Goal: Information Seeking & Learning: Get advice/opinions

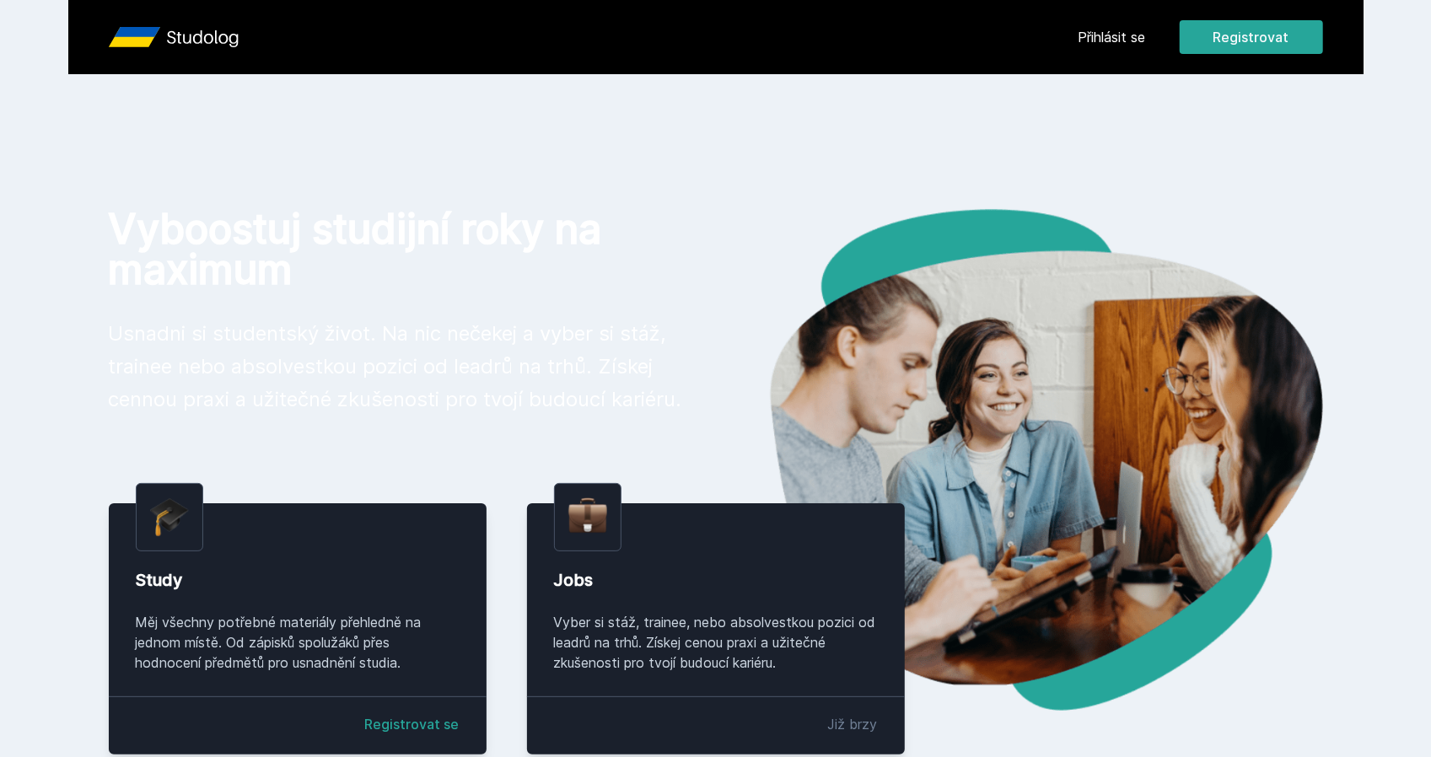
click at [1140, 35] on link "Přihlásit se" at bounding box center [1111, 37] width 67 height 20
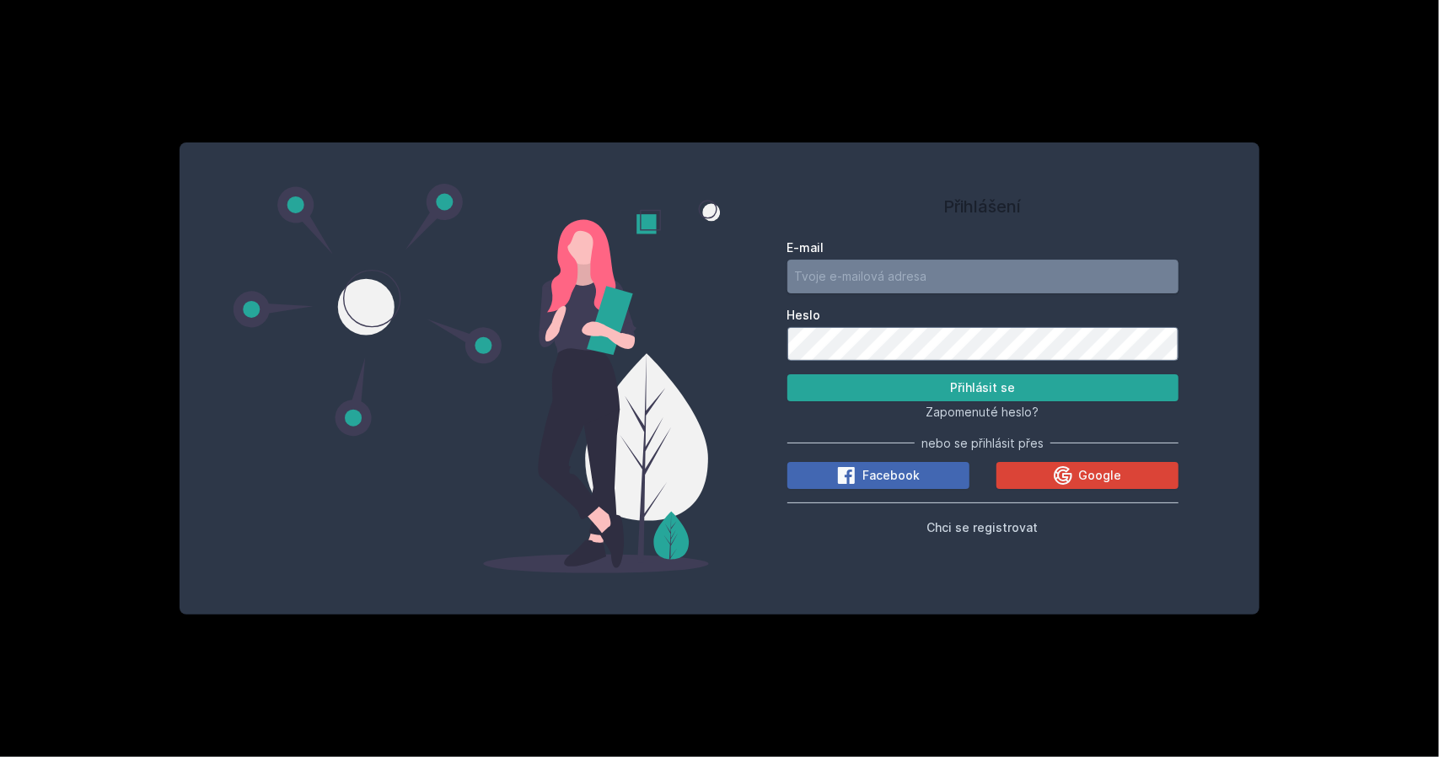
type input "[PERSON_NAME][EMAIL_ADDRESS][PERSON_NAME][DOMAIN_NAME]"
click at [910, 255] on label "E-mail" at bounding box center [982, 247] width 391 height 17
click at [910, 260] on input "[PERSON_NAME][EMAIL_ADDRESS][PERSON_NAME][DOMAIN_NAME]" at bounding box center [982, 277] width 391 height 34
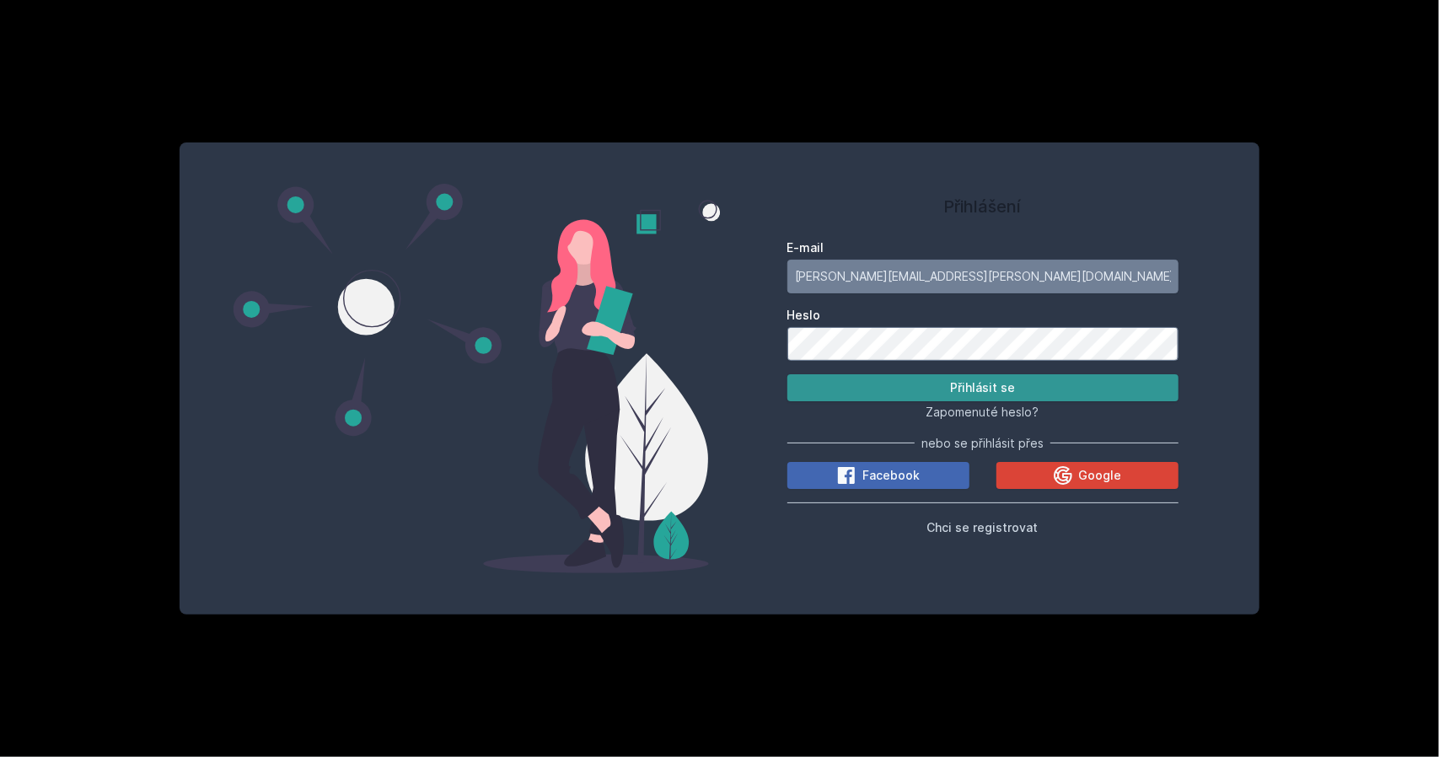
click at [1009, 386] on button "Přihlásit se" at bounding box center [982, 387] width 391 height 27
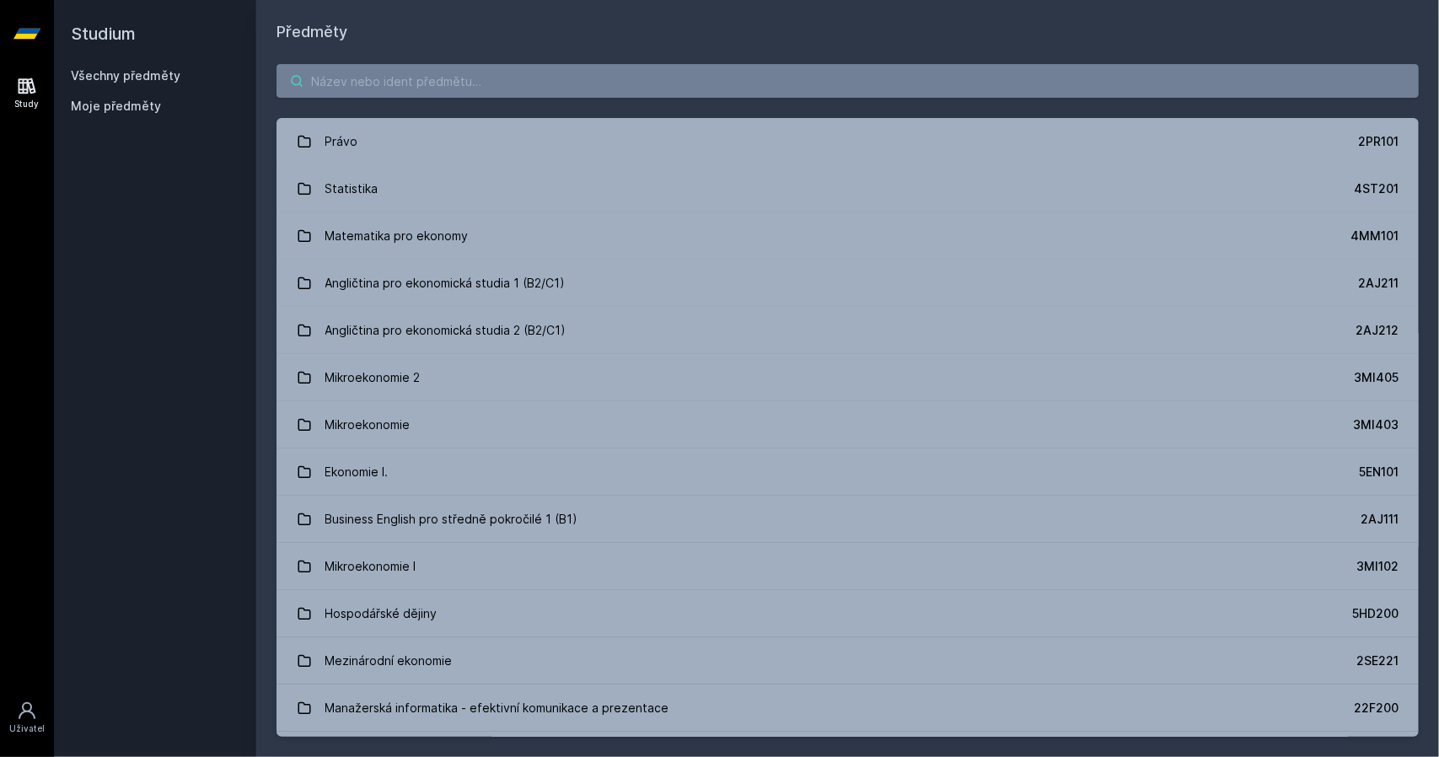
click at [566, 75] on input "search" at bounding box center [848, 81] width 1142 height 34
click at [497, 73] on input "search" at bounding box center [848, 81] width 1142 height 34
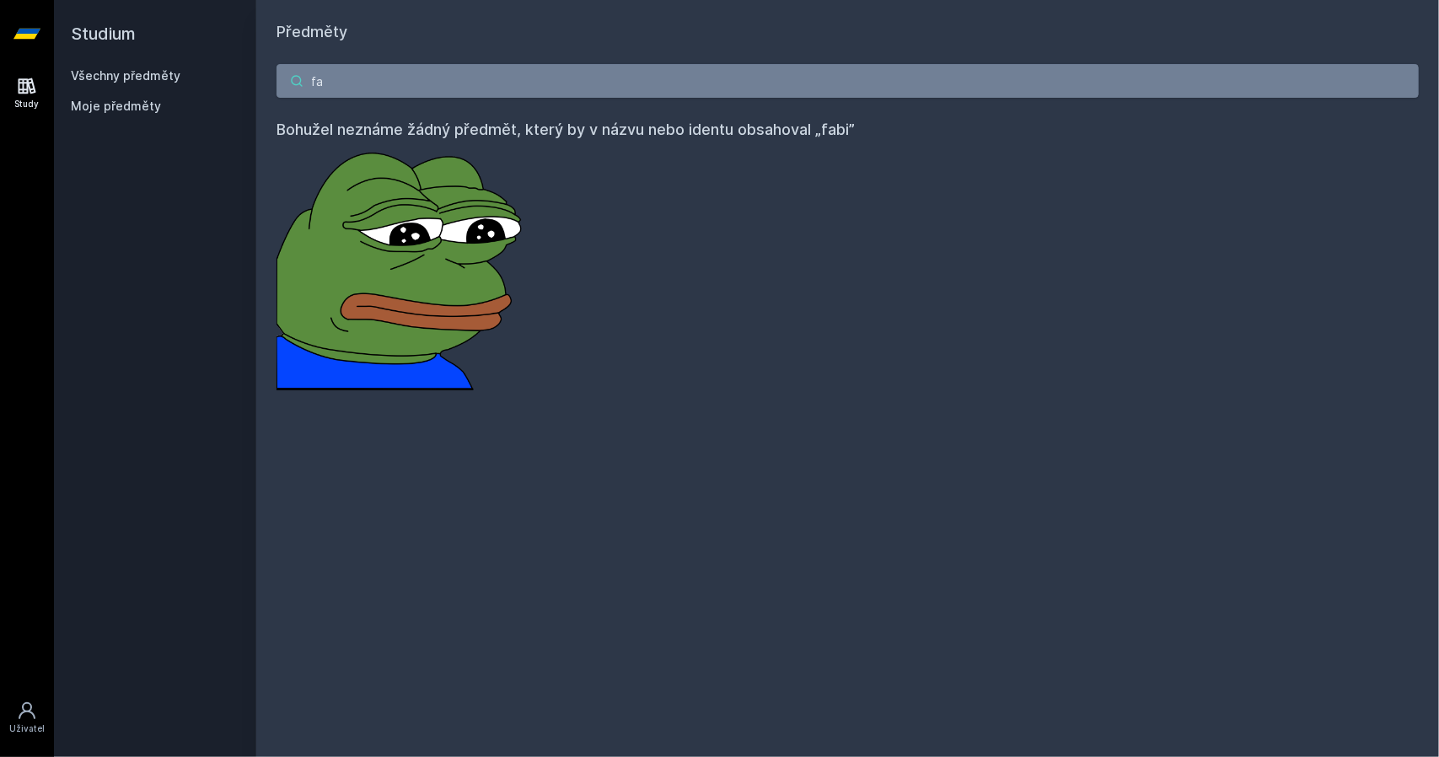
type input "f"
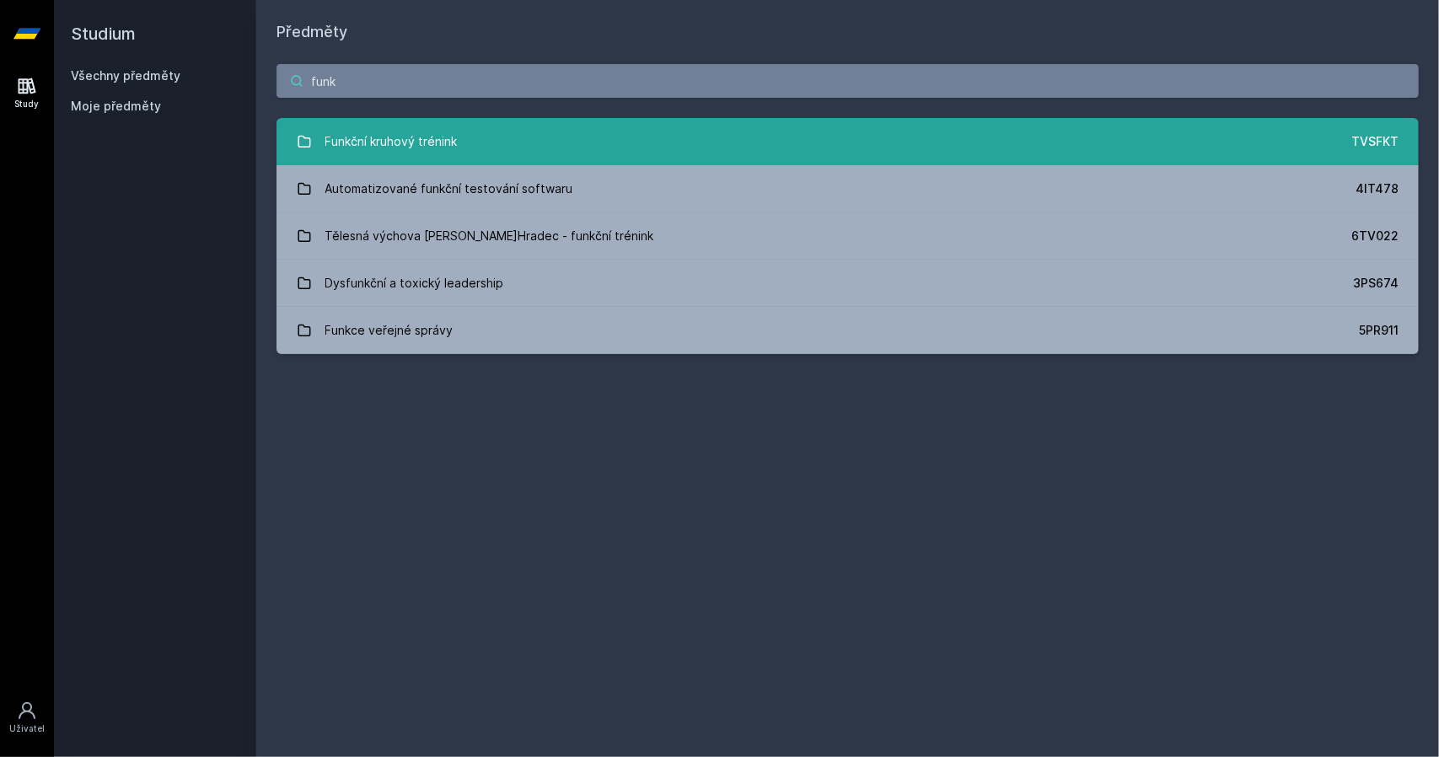
type input "funk"
click at [498, 146] on link "Funkční kruhový trénink TVSFKT" at bounding box center [848, 141] width 1142 height 47
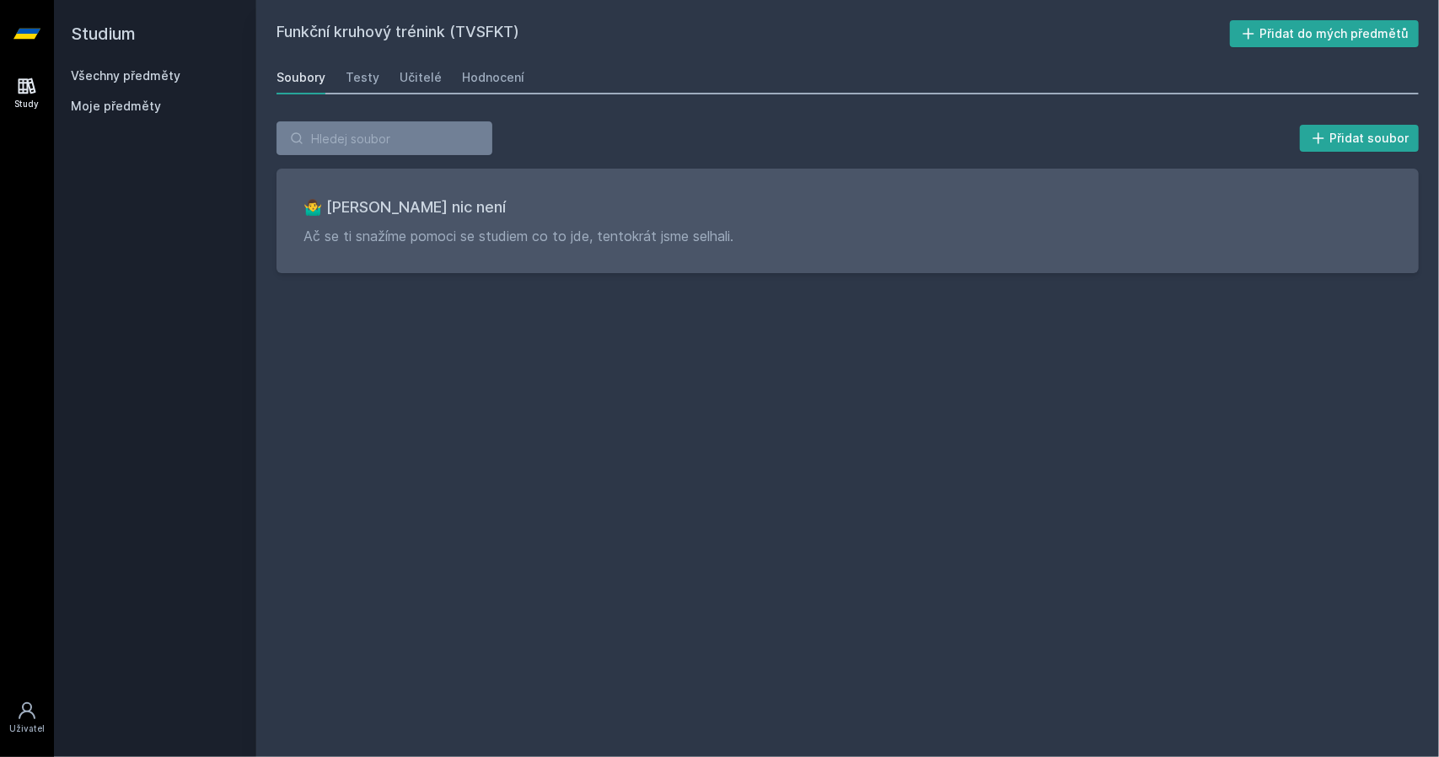
click at [393, 79] on div "Soubory Testy Učitelé Hodnocení" at bounding box center [848, 78] width 1142 height 34
click at [410, 75] on div "Učitelé" at bounding box center [421, 77] width 42 height 17
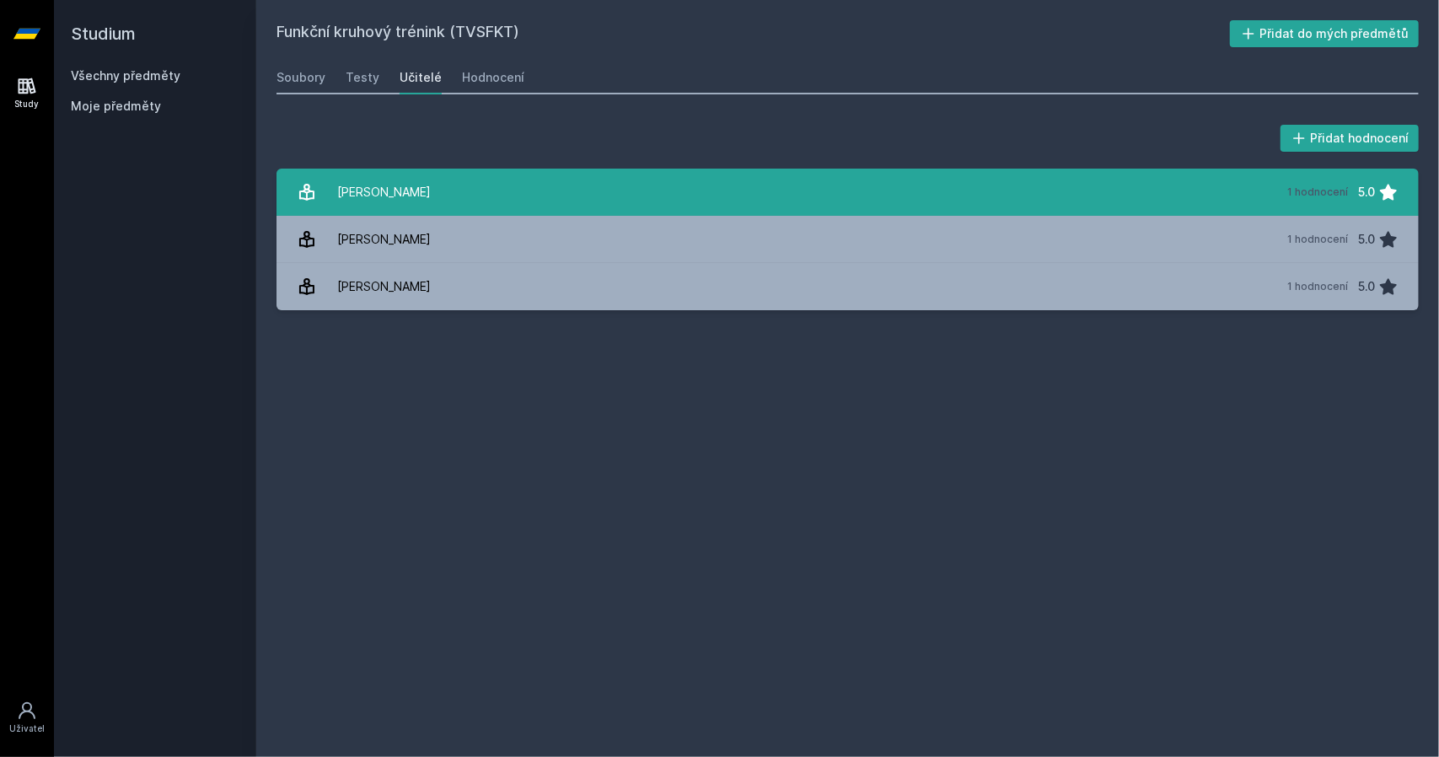
click at [427, 188] on link "[PERSON_NAME] 1 hodnocení 5.0" at bounding box center [848, 192] width 1142 height 47
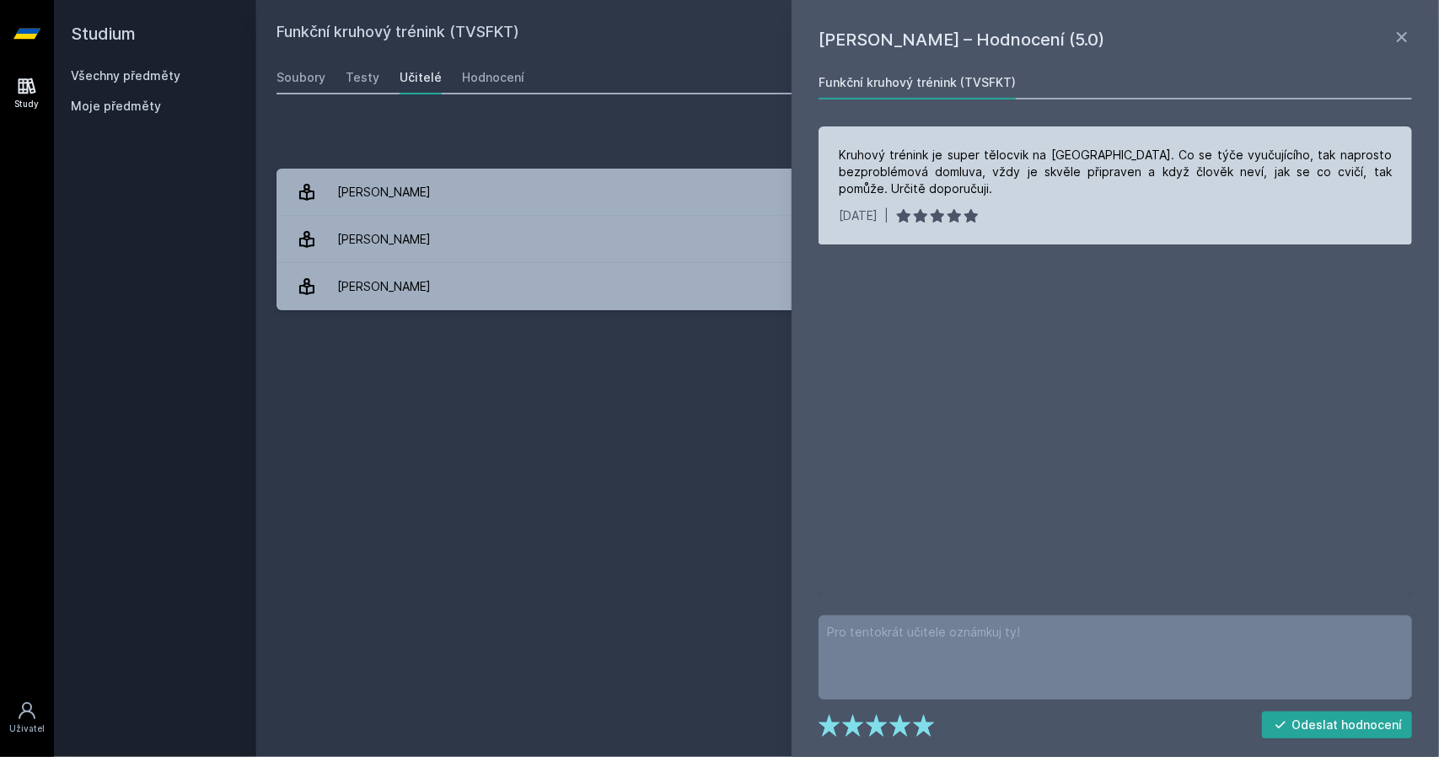
click at [892, 155] on div "Kruhový trénink je super tělocvik na [GEOGRAPHIC_DATA]. Co se týče vyučujícího,…" at bounding box center [1115, 172] width 553 height 51
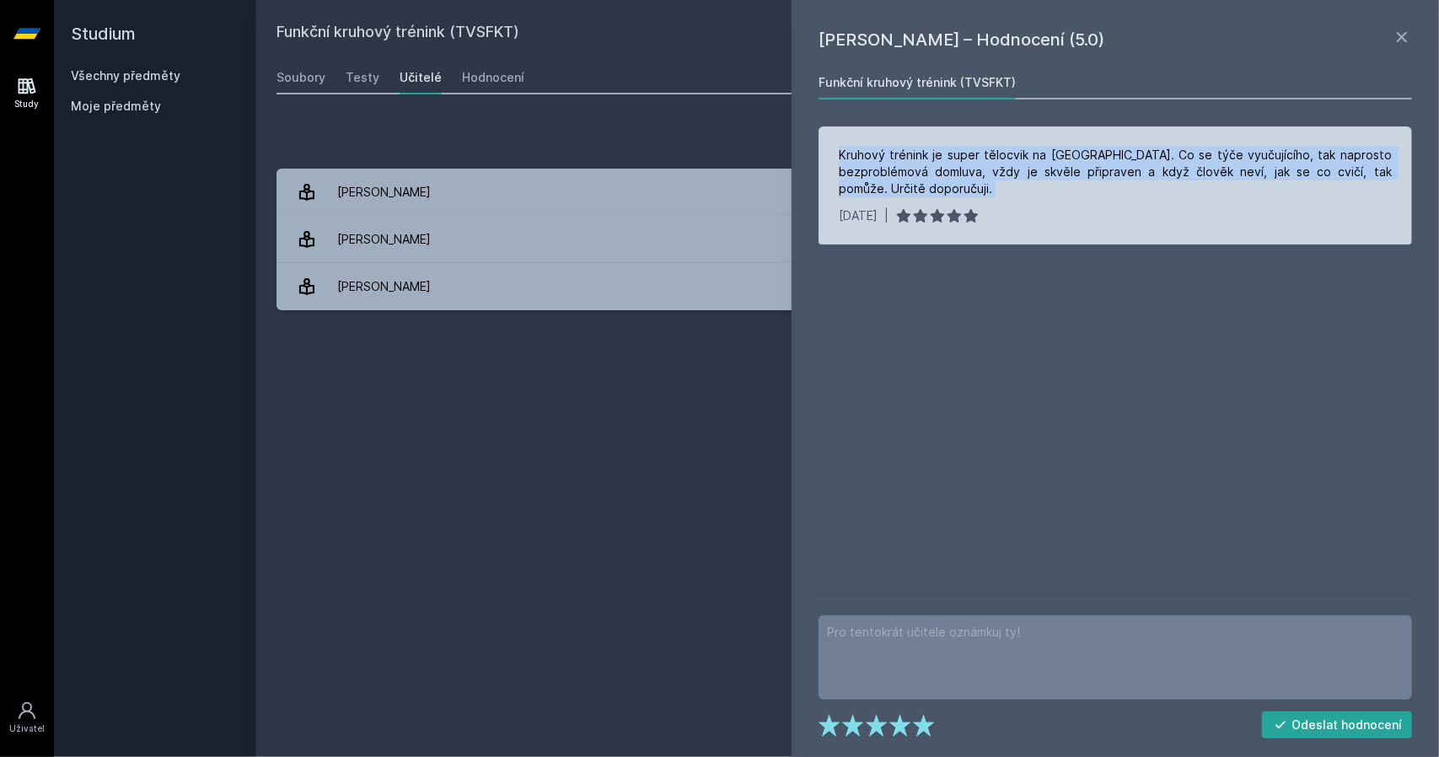
click at [892, 155] on div "Kruhový trénink je super tělocvik na [GEOGRAPHIC_DATA]. Co se týče vyučujícího,…" at bounding box center [1115, 172] width 553 height 51
click at [858, 156] on div "Kruhový trénink je super tělocvik na [GEOGRAPHIC_DATA]. Co se týče vyučujícího,…" at bounding box center [1115, 172] width 553 height 51
click at [1125, 169] on div "Kruhový trénink je super tělocvik na [GEOGRAPHIC_DATA]. Co se týče vyučujícího,…" at bounding box center [1115, 172] width 553 height 51
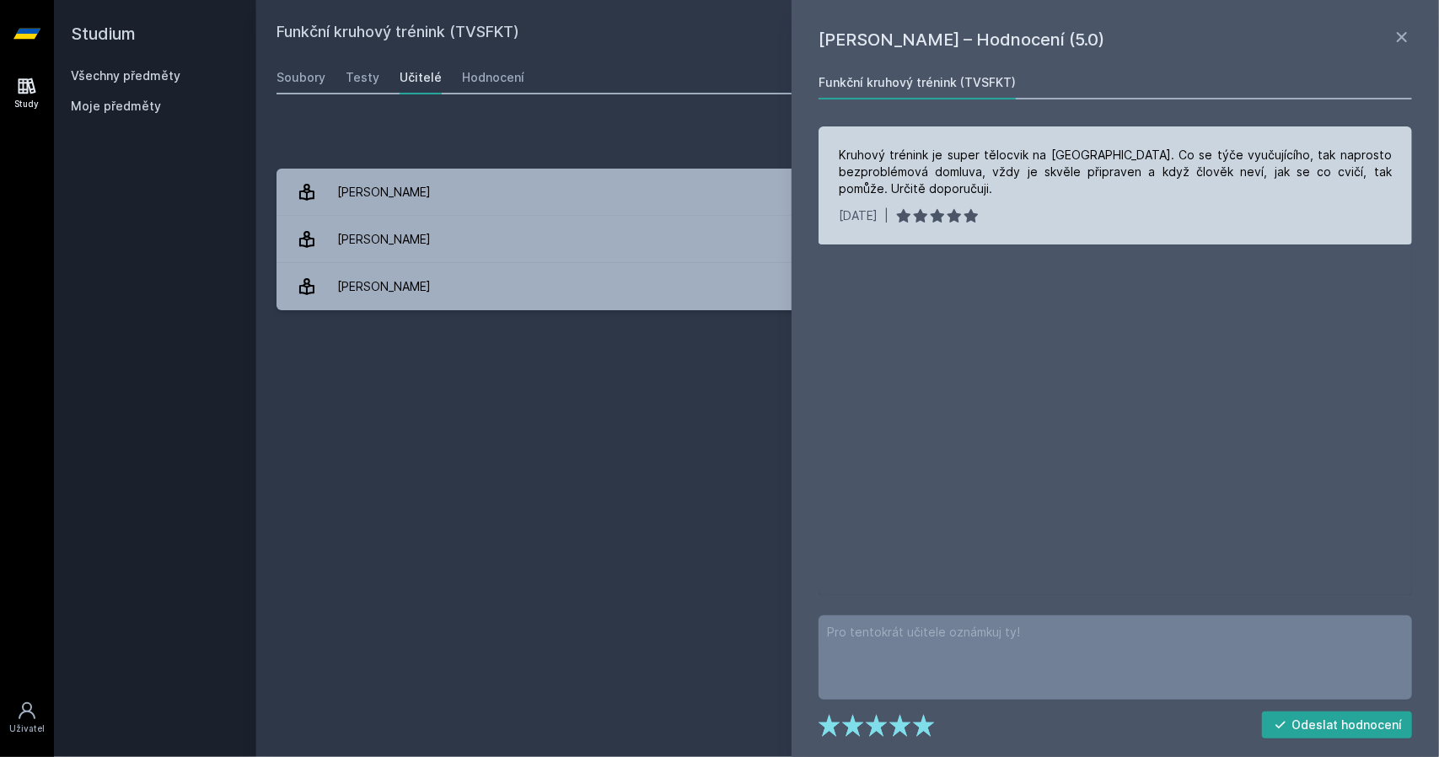
click at [919, 155] on div "Kruhový trénink je super tělocvik na [GEOGRAPHIC_DATA]. Co se týče vyučujícího,…" at bounding box center [1115, 172] width 553 height 51
click at [919, 154] on div "Kruhový trénink je super tělocvik na [GEOGRAPHIC_DATA]. Co se týče vyučujícího,…" at bounding box center [1115, 172] width 553 height 51
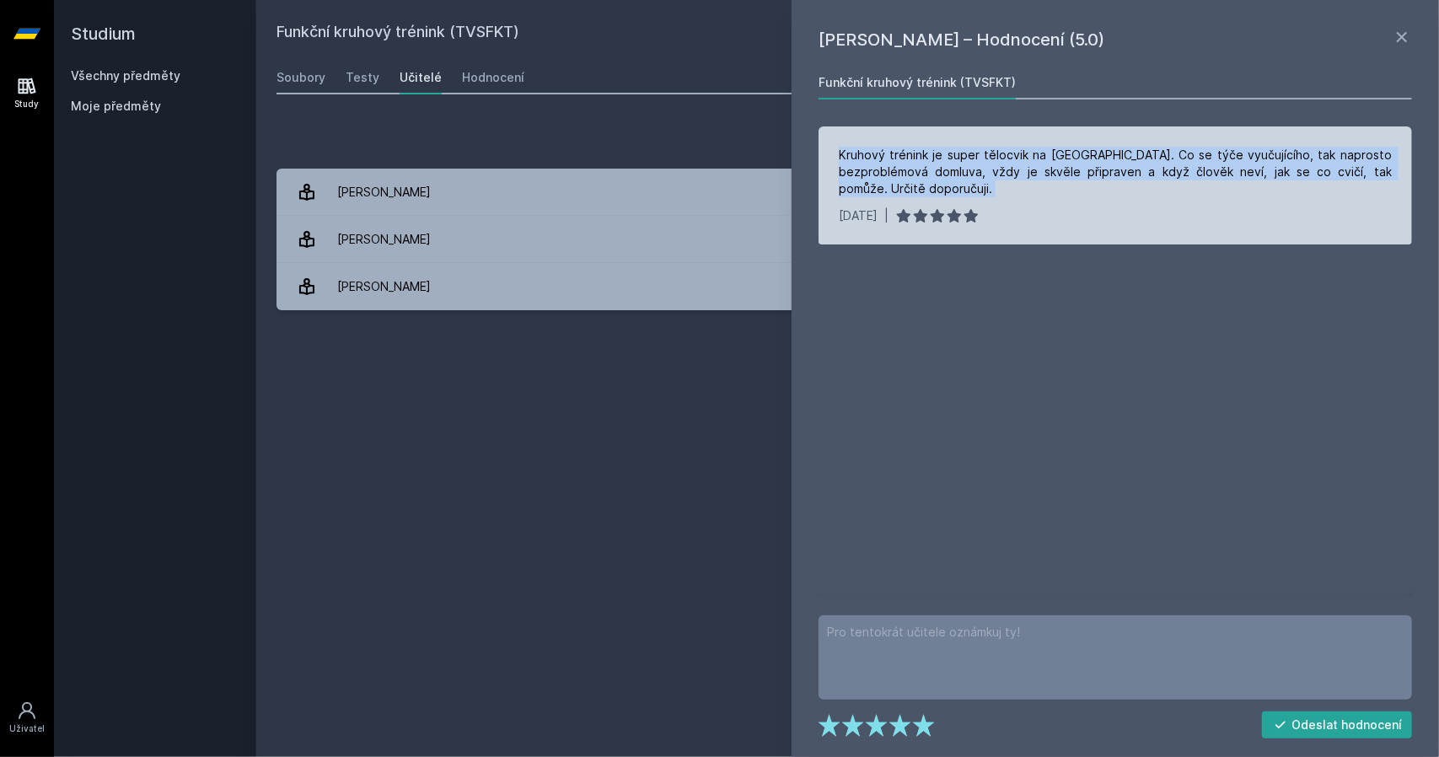
click at [919, 154] on div "Kruhový trénink je super tělocvik na [GEOGRAPHIC_DATA]. Co se týče vyučujícího,…" at bounding box center [1115, 172] width 553 height 51
click at [932, 152] on div "Kruhový trénink je super tělocvik na [GEOGRAPHIC_DATA]. Co se týče vyučujícího,…" at bounding box center [1115, 172] width 553 height 51
click at [932, 151] on div "Kruhový trénink je super tělocvik na [GEOGRAPHIC_DATA]. Co se týče vyučujícího,…" at bounding box center [1115, 172] width 553 height 51
click at [1093, 191] on div "Kruhový trénink je super tělocvik na [GEOGRAPHIC_DATA]. Co se týče vyučujícího,…" at bounding box center [1115, 172] width 553 height 51
click at [1145, 172] on div "Kruhový trénink je super tělocvik na [GEOGRAPHIC_DATA]. Co se týče vyučujícího,…" at bounding box center [1115, 172] width 553 height 51
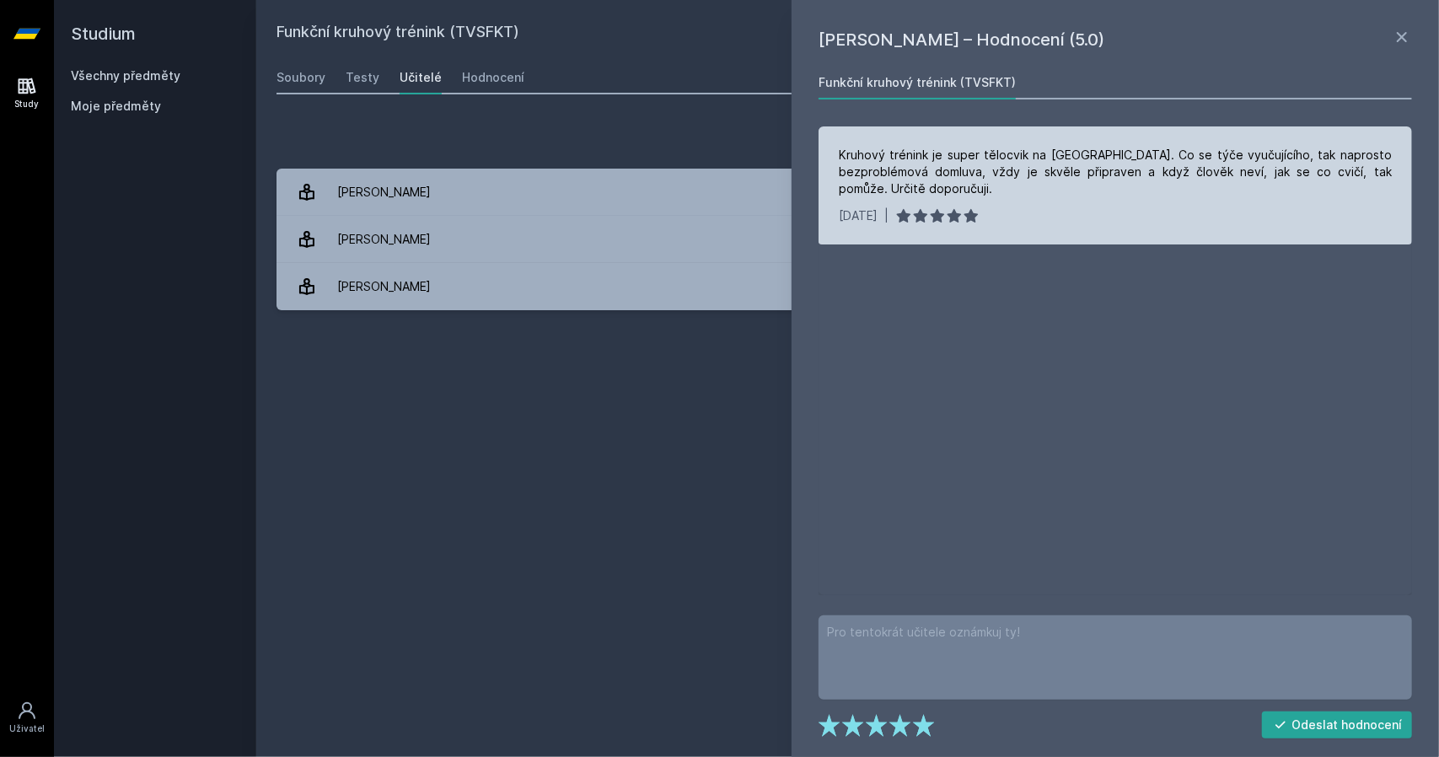
click at [1149, 191] on div "Kruhový trénink je super tělocvik na [GEOGRAPHIC_DATA]. Co se týče vyučujícího,…" at bounding box center [1115, 172] width 553 height 51
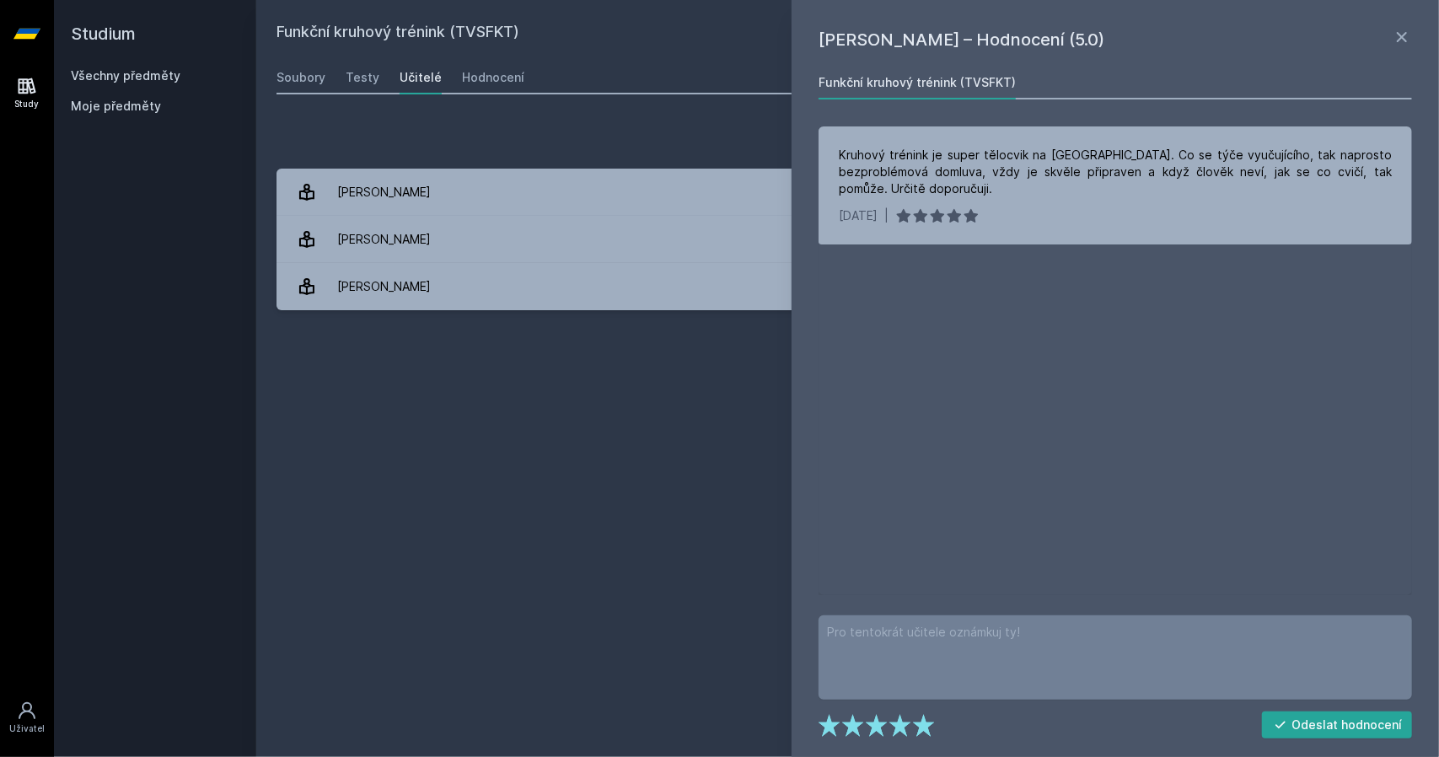
drag, startPoint x: 1404, startPoint y: 40, endPoint x: 1379, endPoint y: 49, distance: 26.9
click at [1404, 39] on icon at bounding box center [1402, 37] width 10 height 10
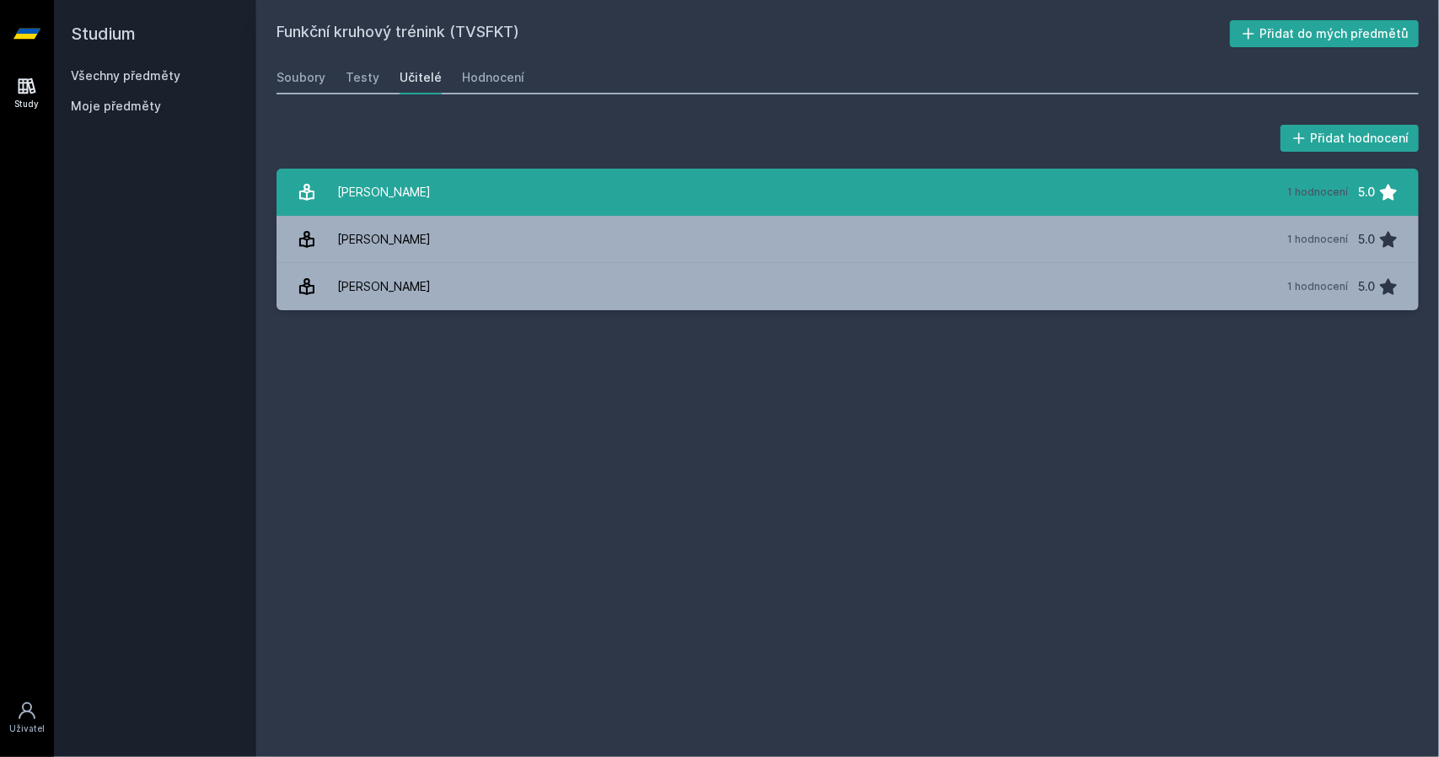
click at [497, 196] on link "[PERSON_NAME] 1 hodnocení 5.0" at bounding box center [848, 192] width 1142 height 47
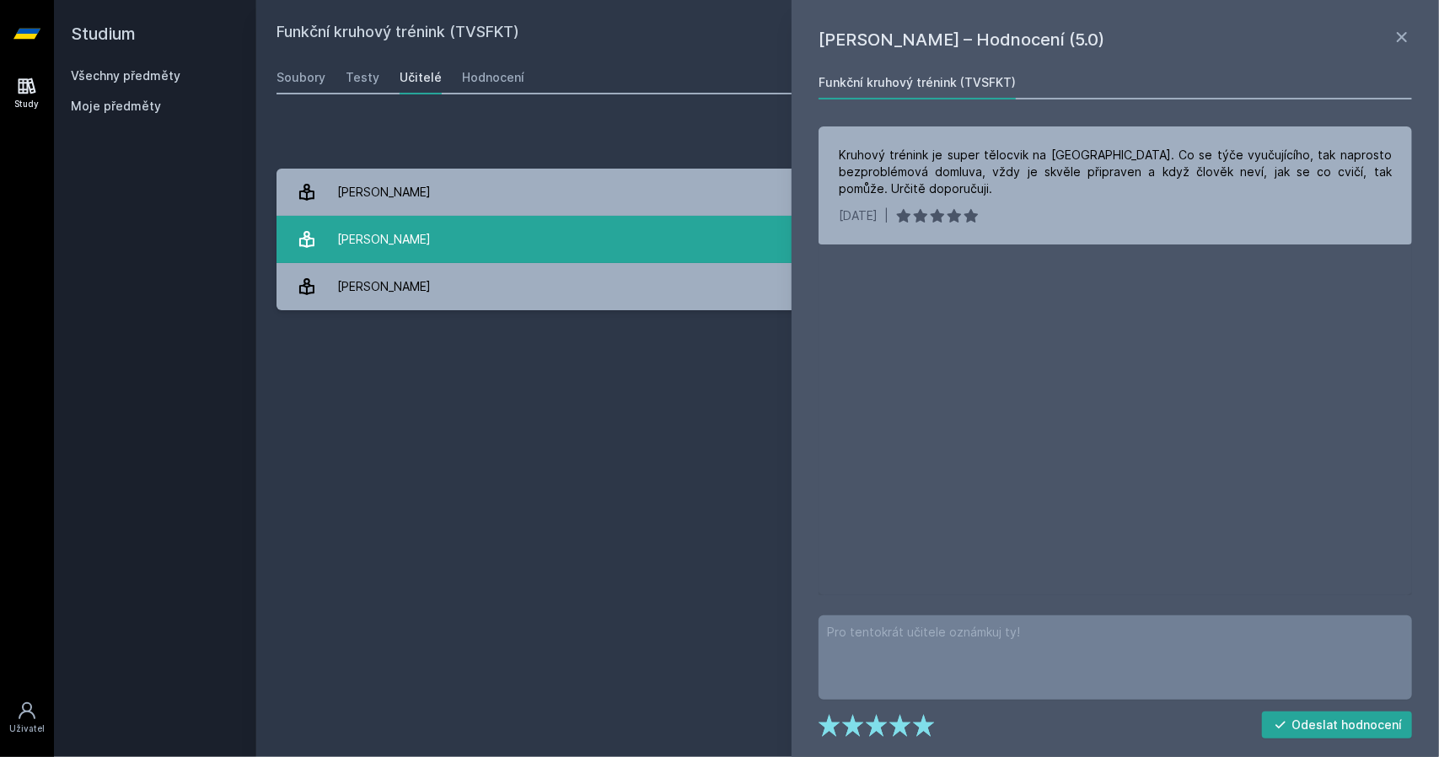
click at [495, 234] on link "[PERSON_NAME] 1 hodnocení 5.0" at bounding box center [848, 239] width 1142 height 47
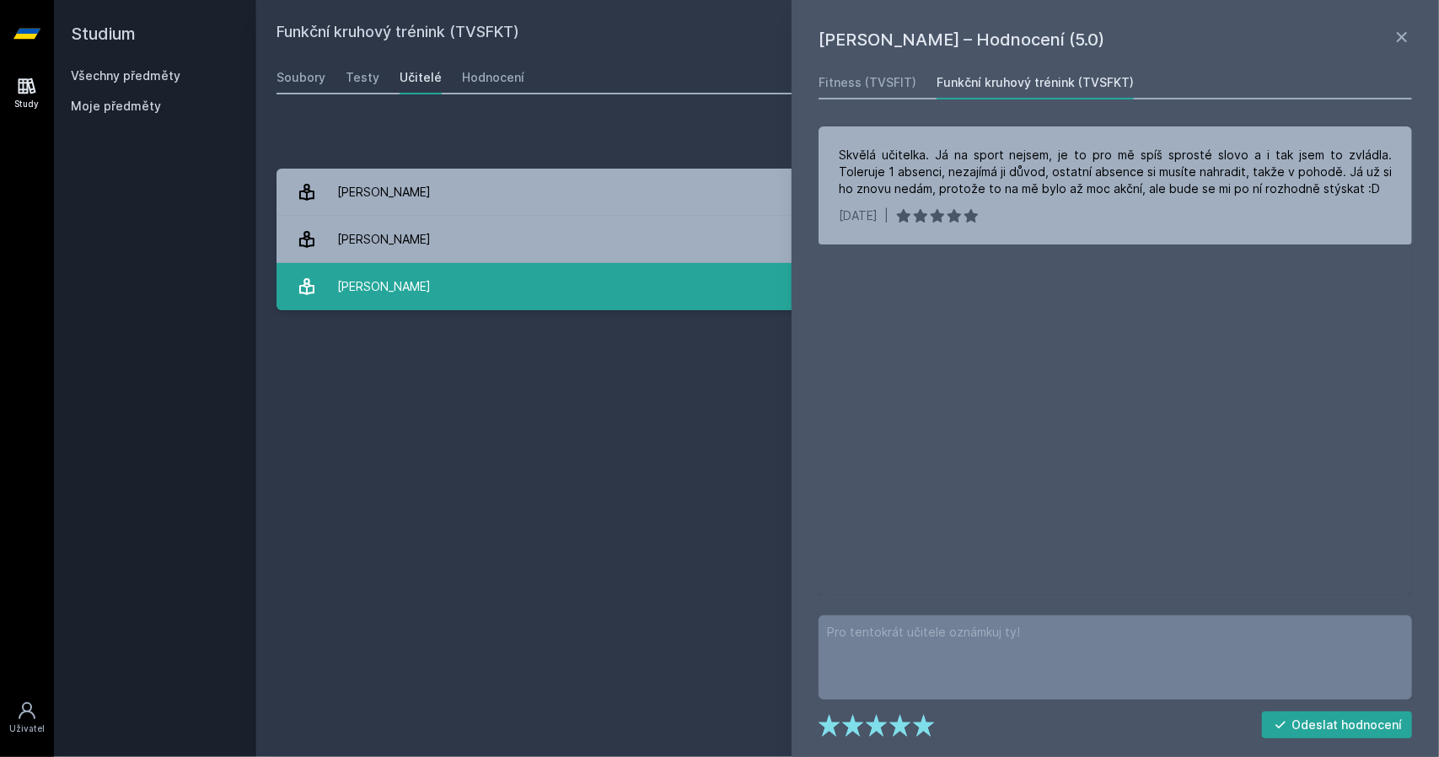
click at [511, 301] on link "[PERSON_NAME] 1 hodnocení 5.0" at bounding box center [848, 286] width 1142 height 47
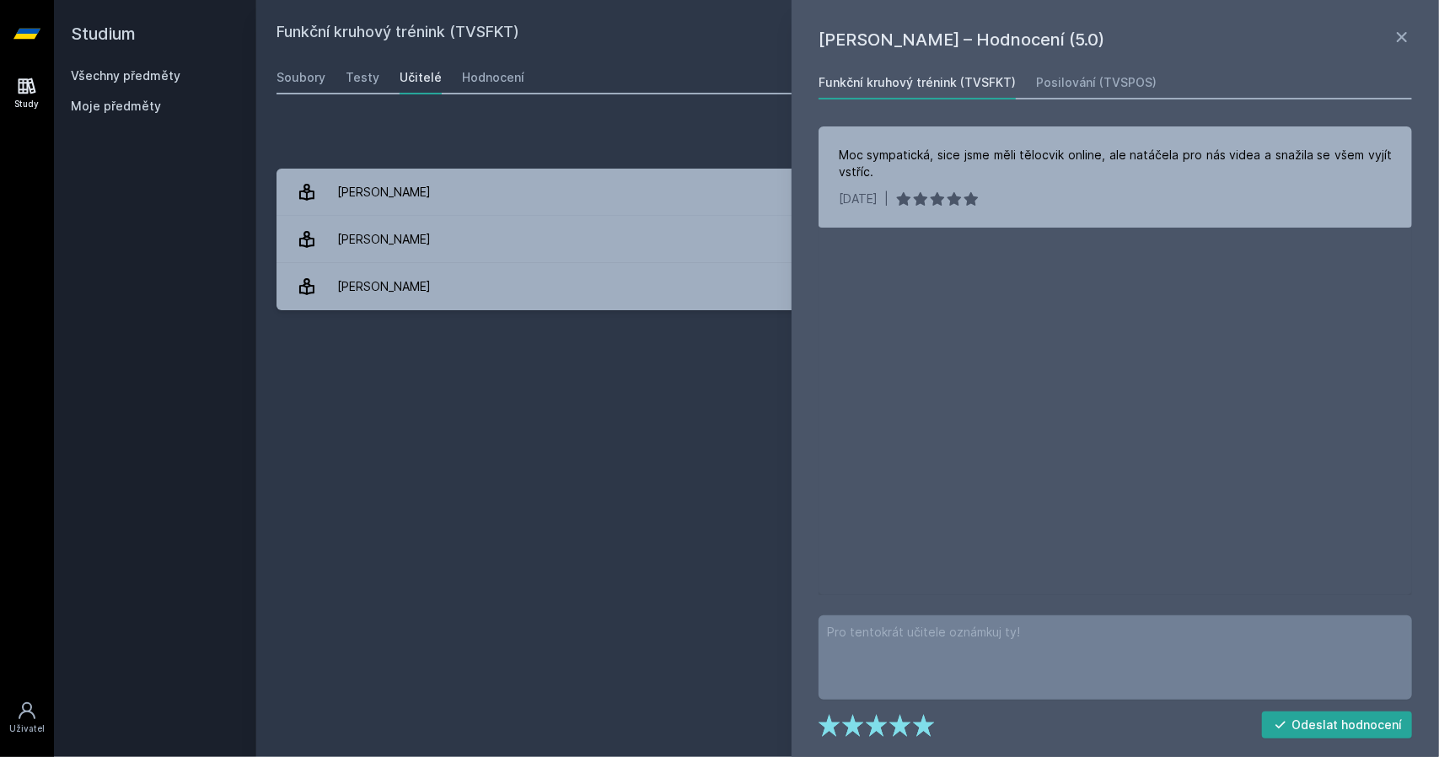
click at [548, 429] on div "Funkční kruhový trénink (TVSFKT) Přidat do mých předmětů [GEOGRAPHIC_DATA] Test…" at bounding box center [848, 378] width 1142 height 717
